Goal: Navigation & Orientation: Find specific page/section

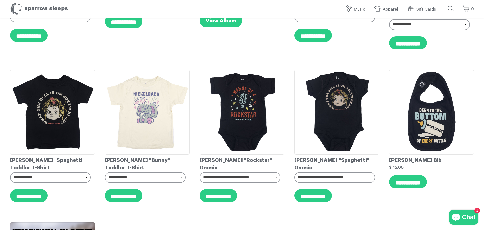
scroll to position [306, 0]
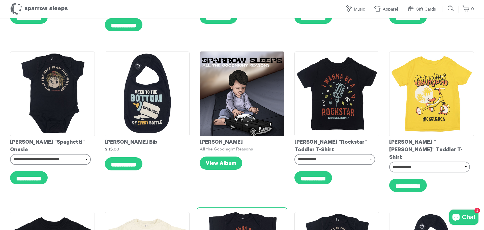
scroll to position [164, 0]
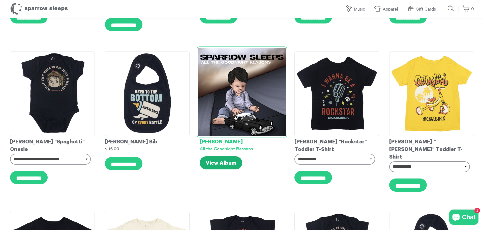
click at [209, 156] on link "View Album" at bounding box center [221, 162] width 43 height 13
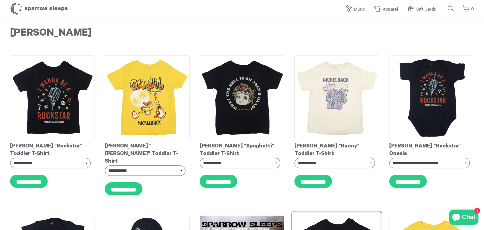
scroll to position [0, 0]
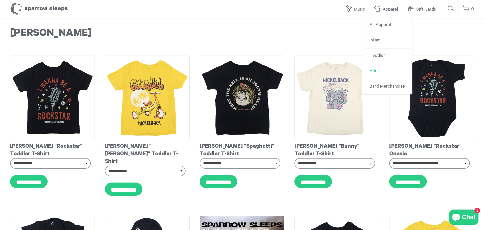
click at [384, 73] on link "Adult" at bounding box center [386, 71] width 45 height 15
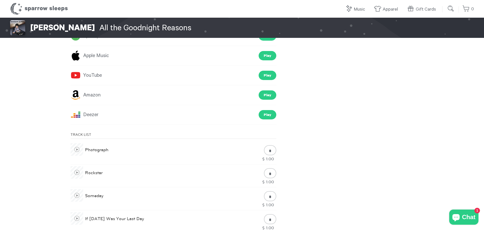
scroll to position [152, 0]
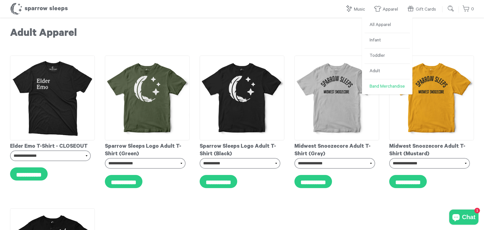
click at [385, 86] on link "Band Merchandise" at bounding box center [386, 86] width 45 height 15
